Goal: Find specific page/section: Find specific page/section

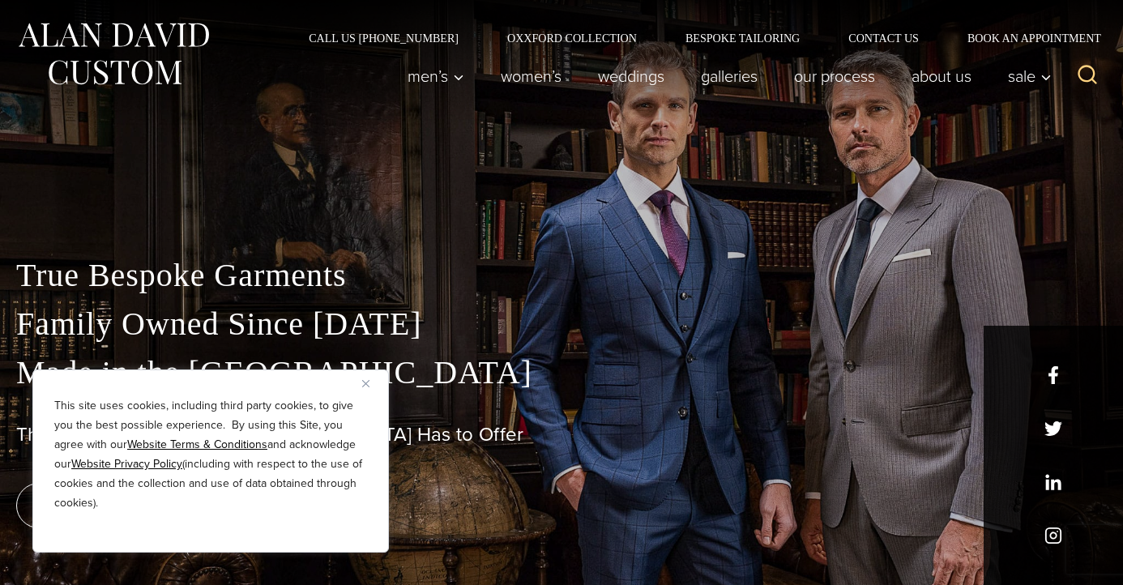
click at [363, 380] on img "Close" at bounding box center [365, 383] width 7 height 7
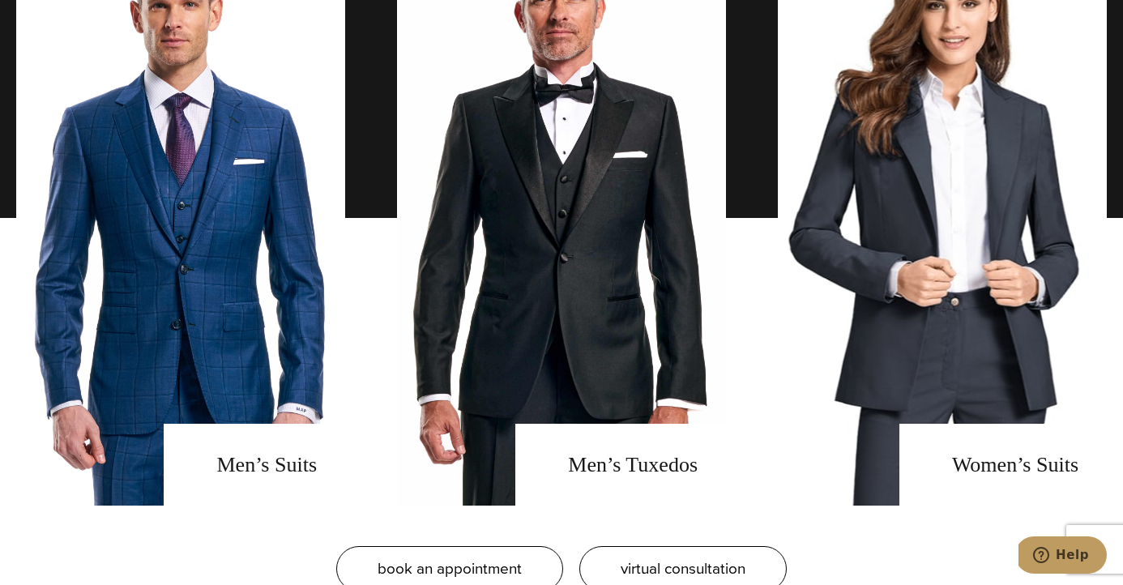
scroll to position [1307, 0]
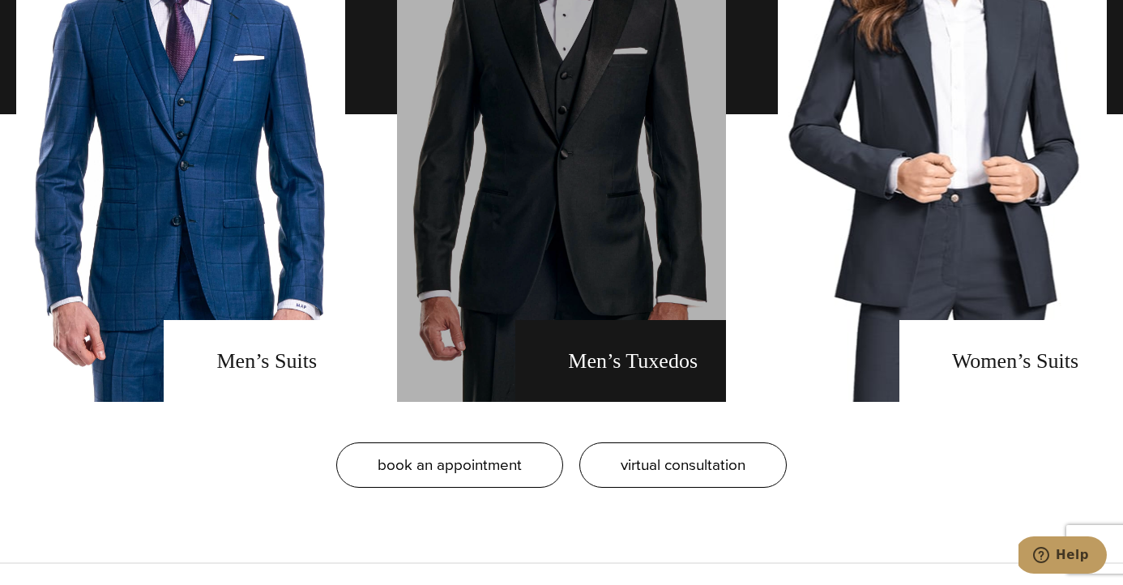
click at [531, 263] on link "men's tuxedos" at bounding box center [561, 114] width 329 height 575
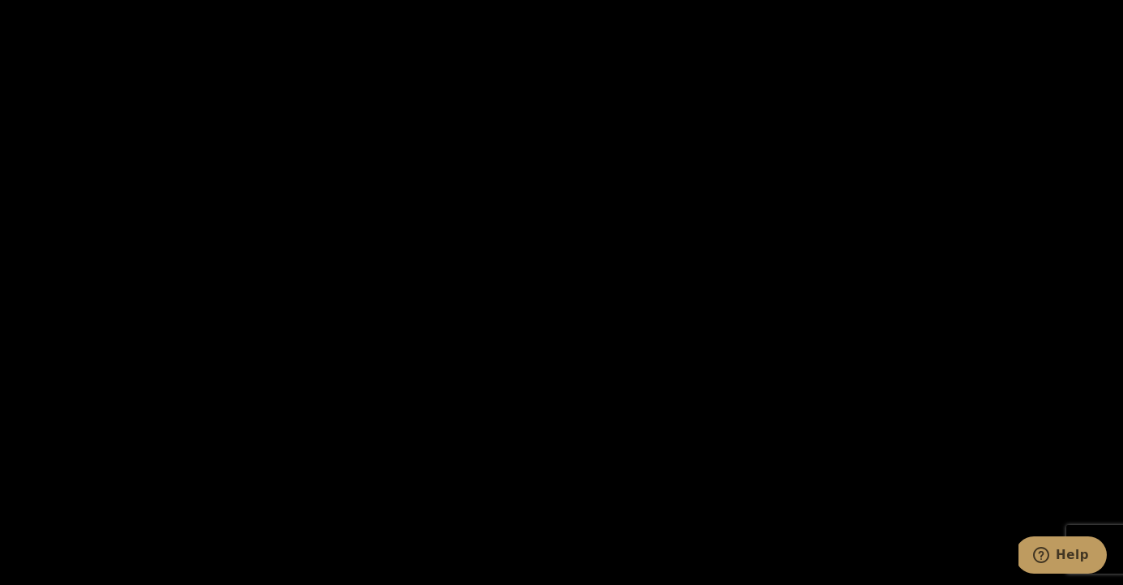
scroll to position [2911, 0]
